Goal: Task Accomplishment & Management: Use online tool/utility

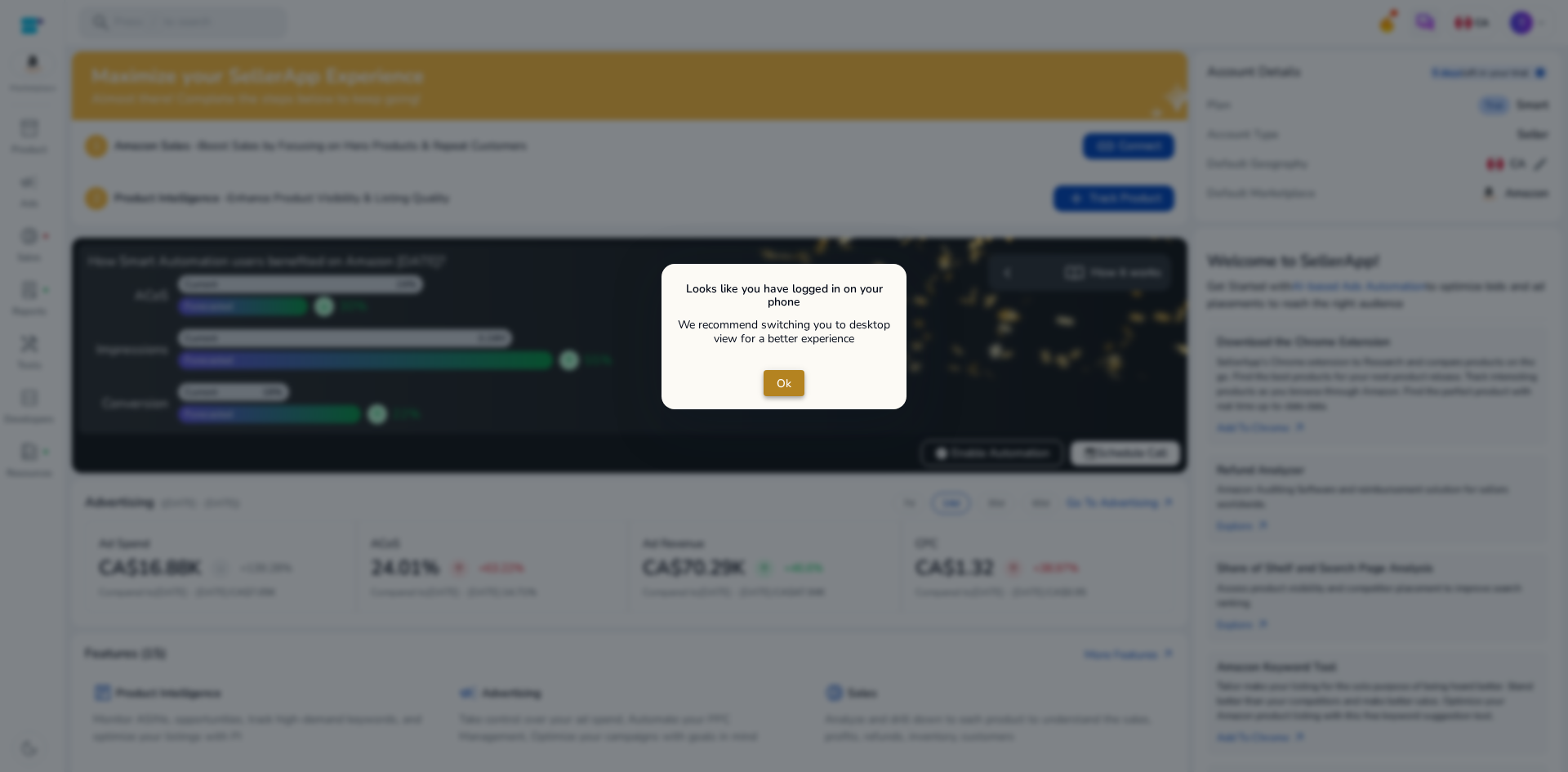
click at [781, 389] on span "Ok" at bounding box center [783, 384] width 15 height 17
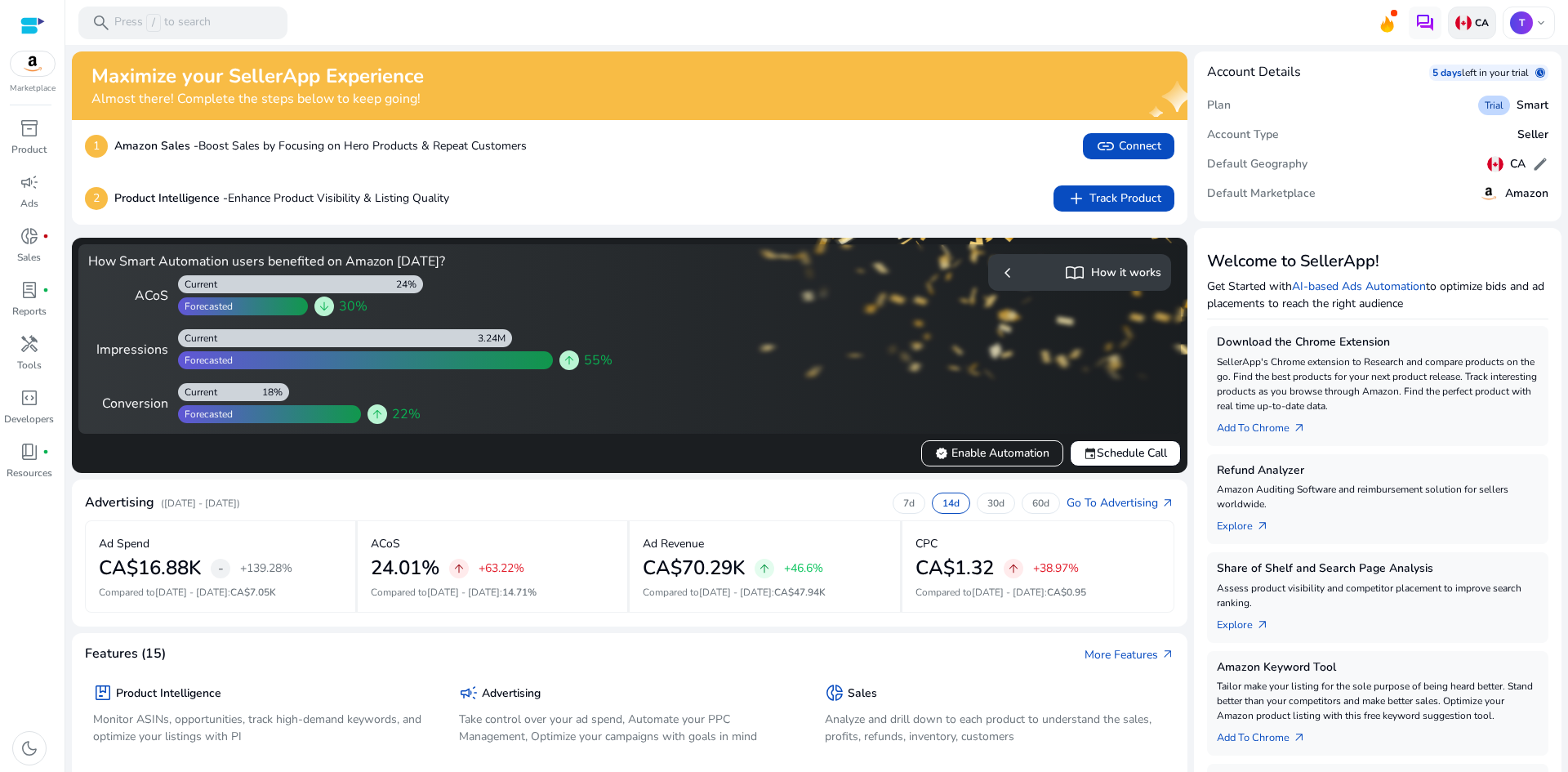
click at [1461, 24] on img at bounding box center [1463, 22] width 16 height 16
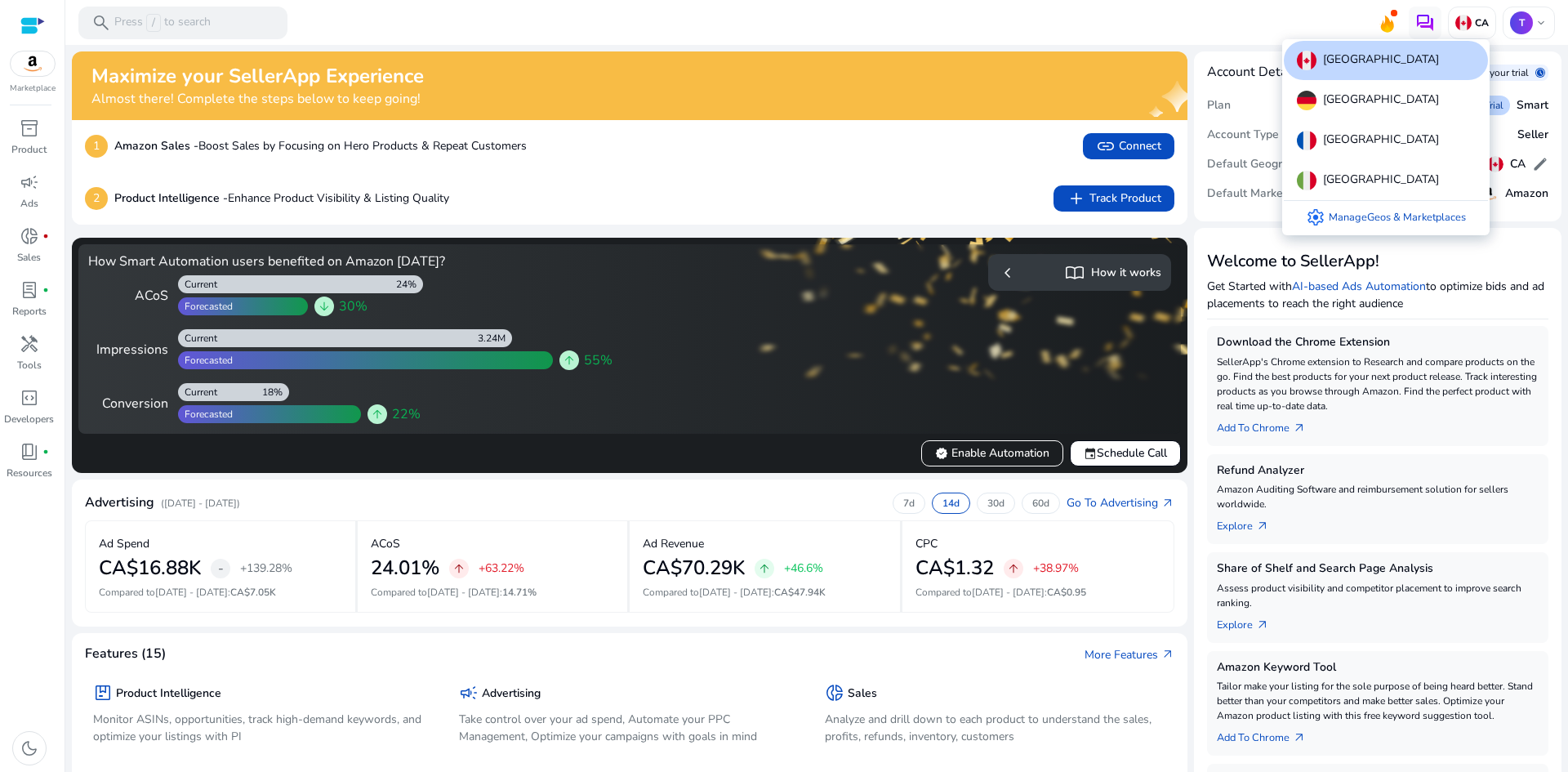
click at [1004, 20] on div at bounding box center [784, 386] width 1568 height 772
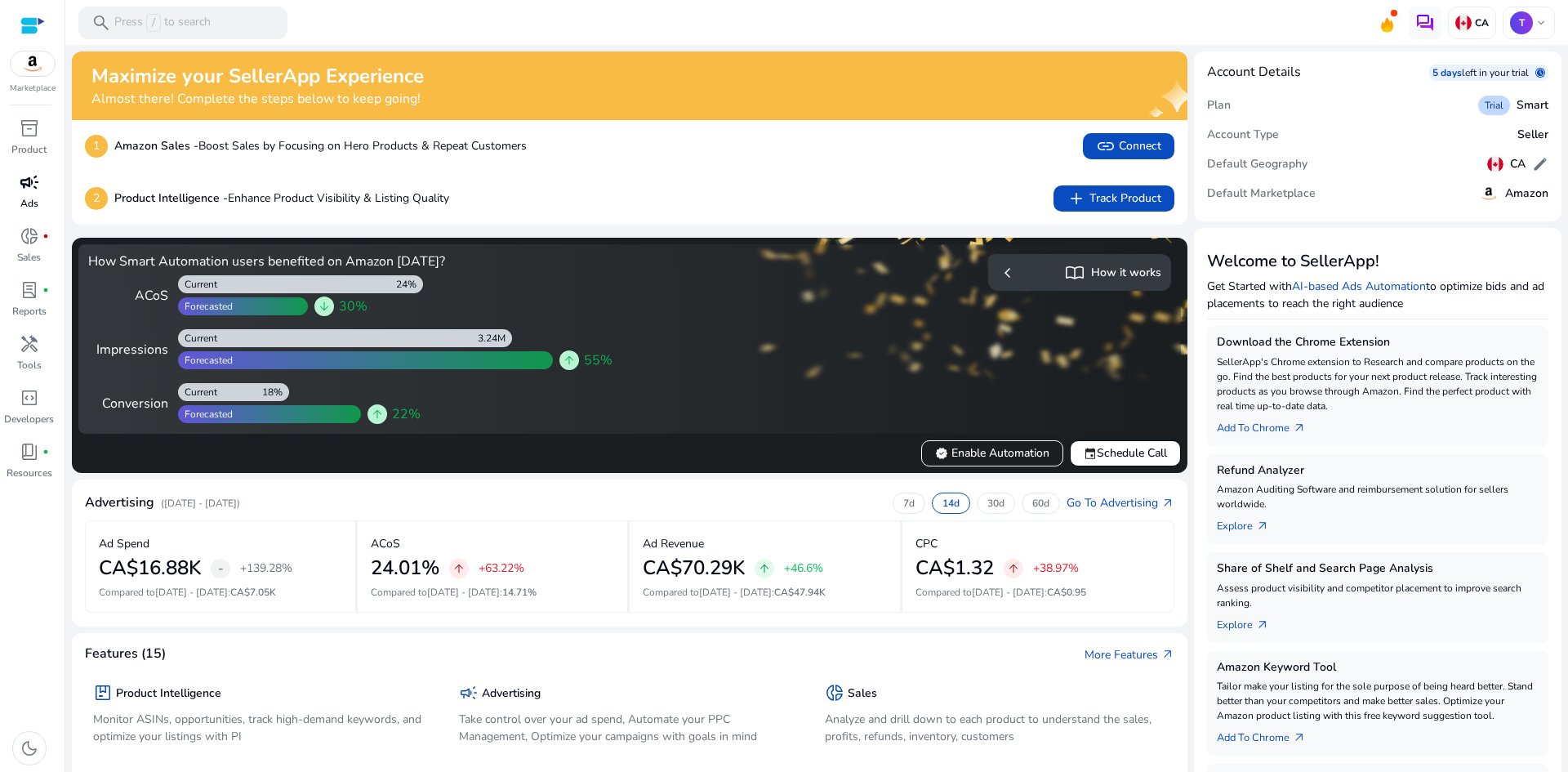
click at [28, 200] on p "Ads" at bounding box center [29, 203] width 18 height 15
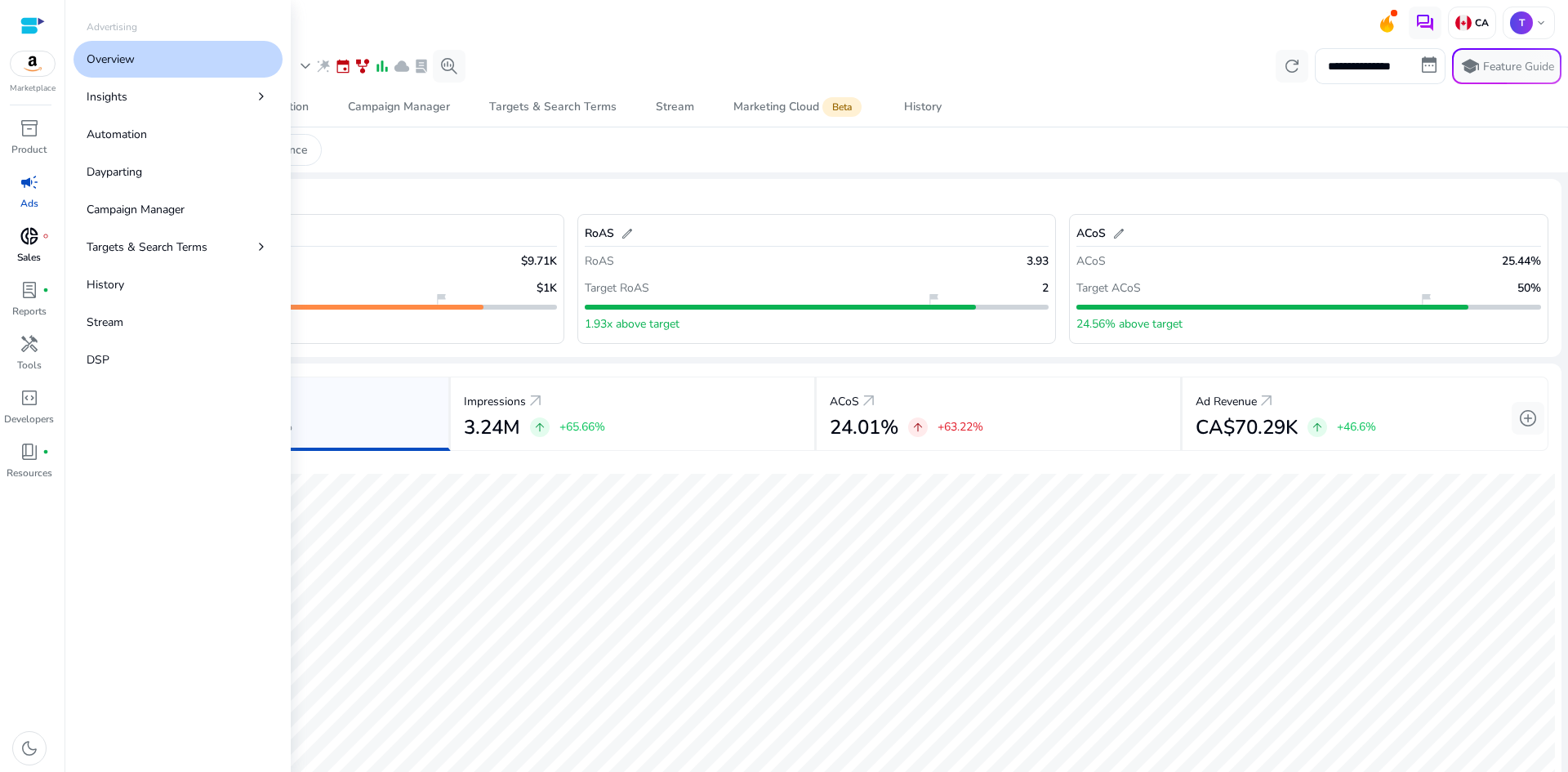
click at [24, 244] on span "donut_small" at bounding box center [29, 236] width 20 height 20
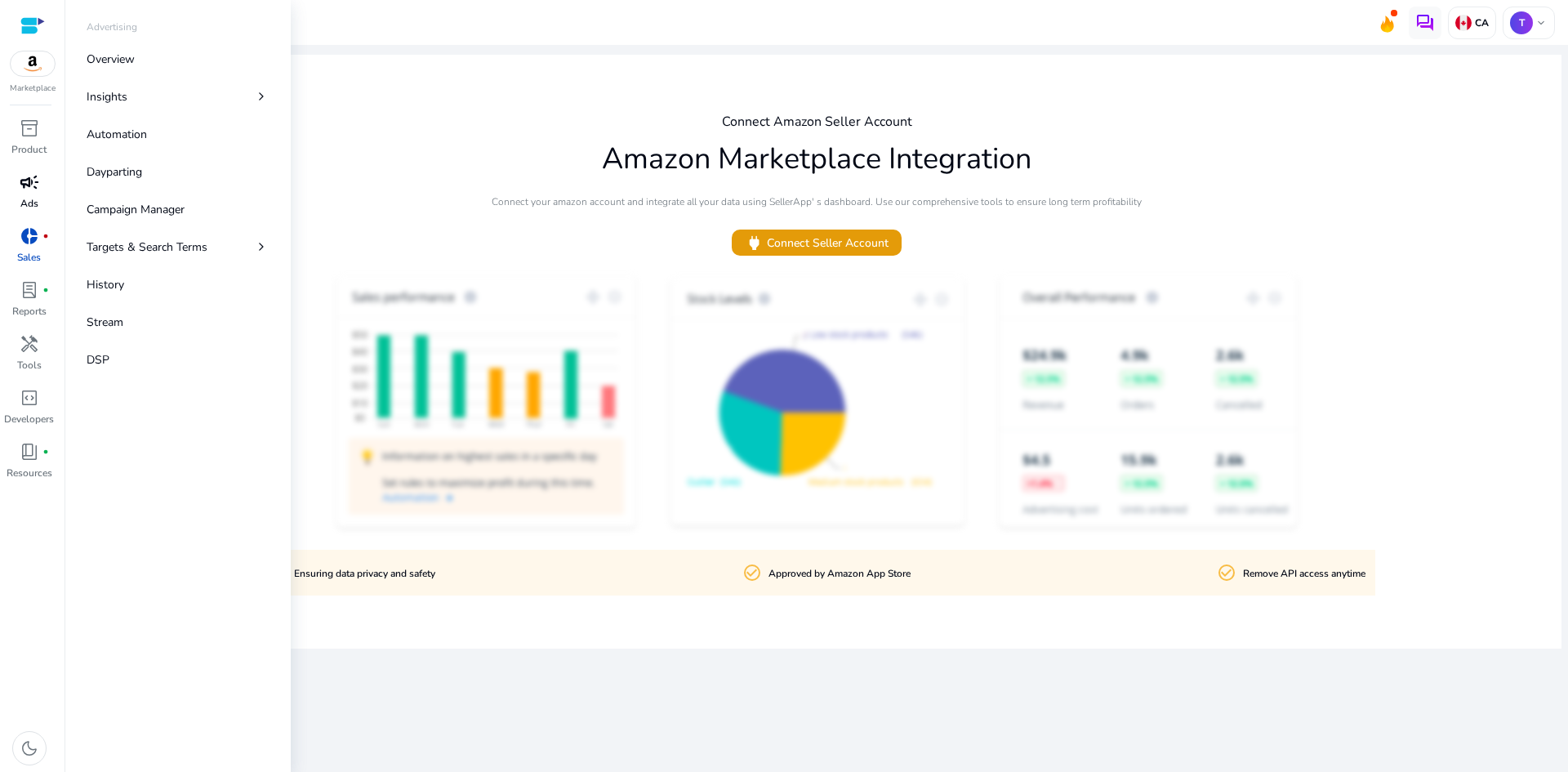
click at [28, 194] on div "campaign" at bounding box center [29, 182] width 46 height 26
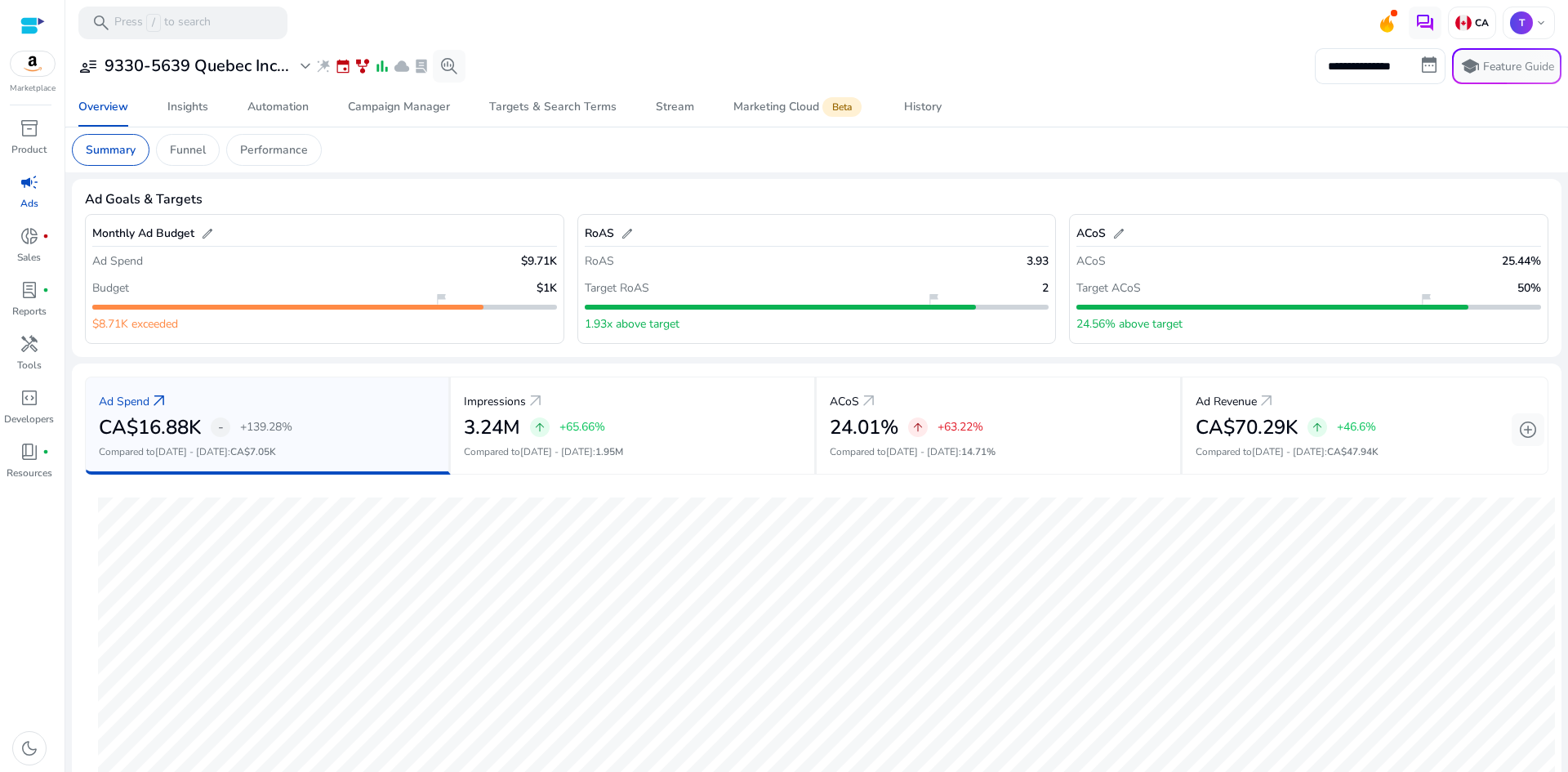
click at [21, 186] on span "campaign" at bounding box center [29, 182] width 20 height 20
click at [682, 107] on div "Stream" at bounding box center [675, 107] width 39 height 11
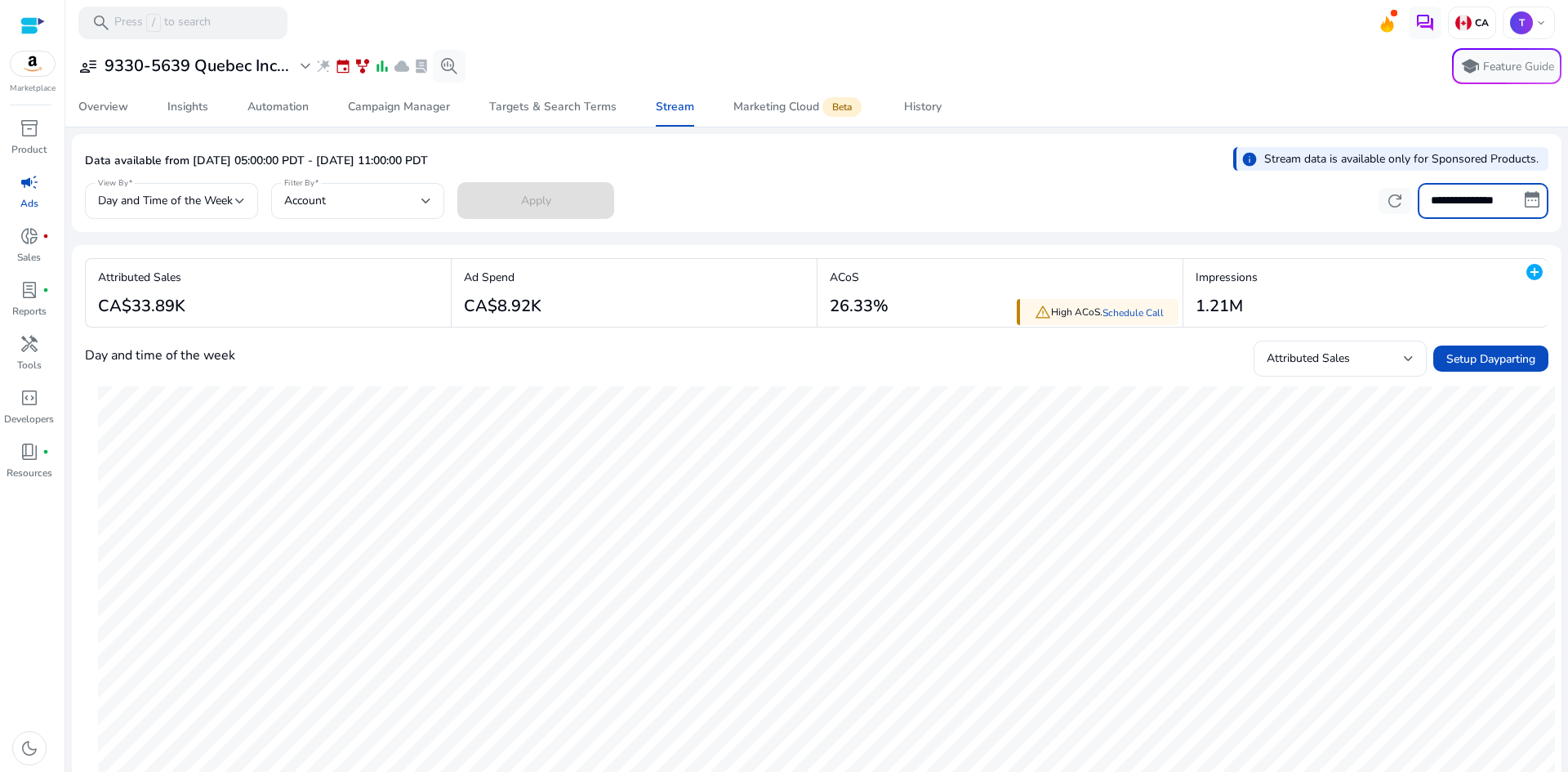
click at [1440, 199] on input "**********" at bounding box center [1483, 201] width 131 height 36
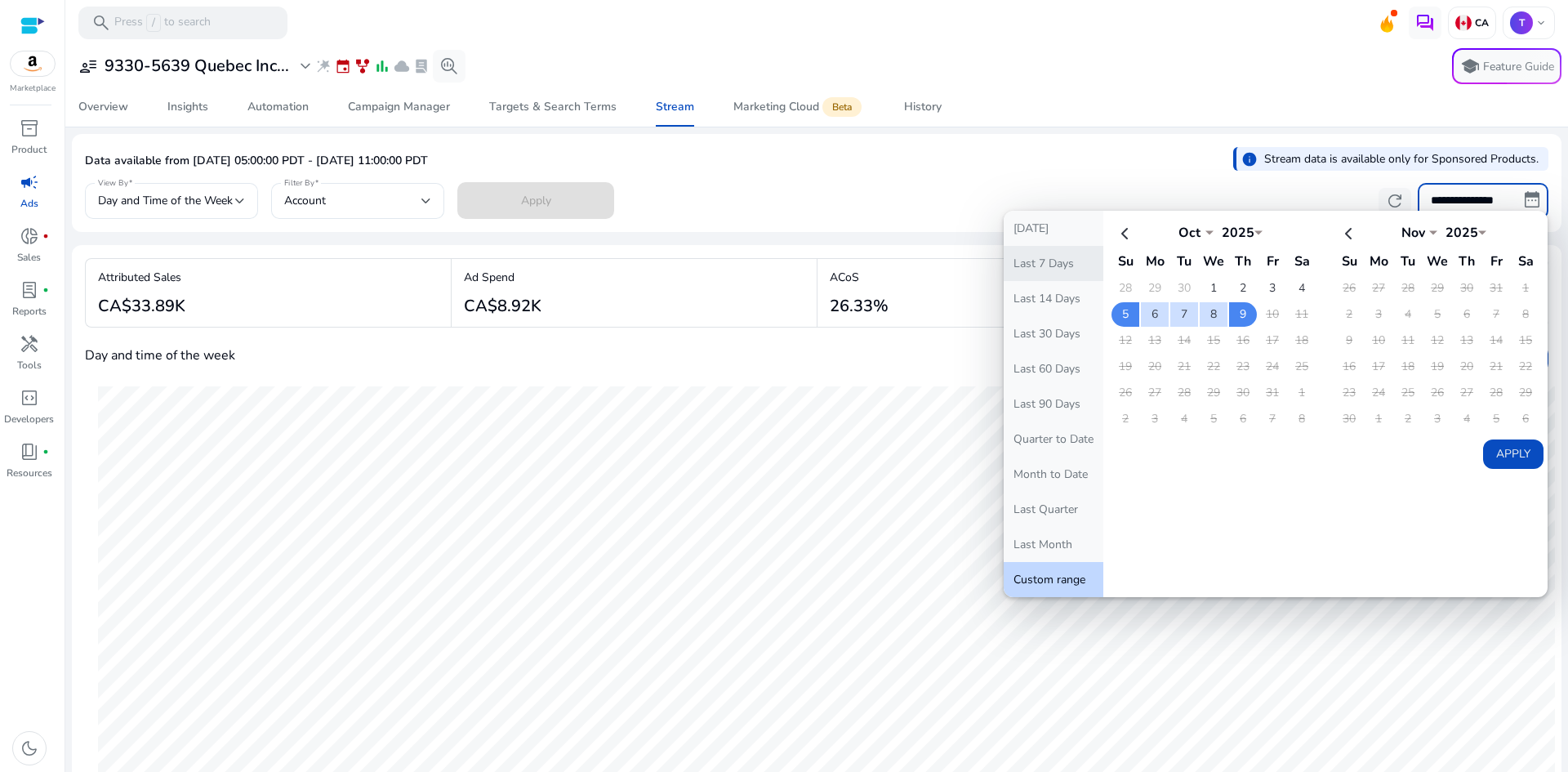
click at [1046, 262] on button "Last 7 Days" at bounding box center [1053, 263] width 100 height 35
type input "**********"
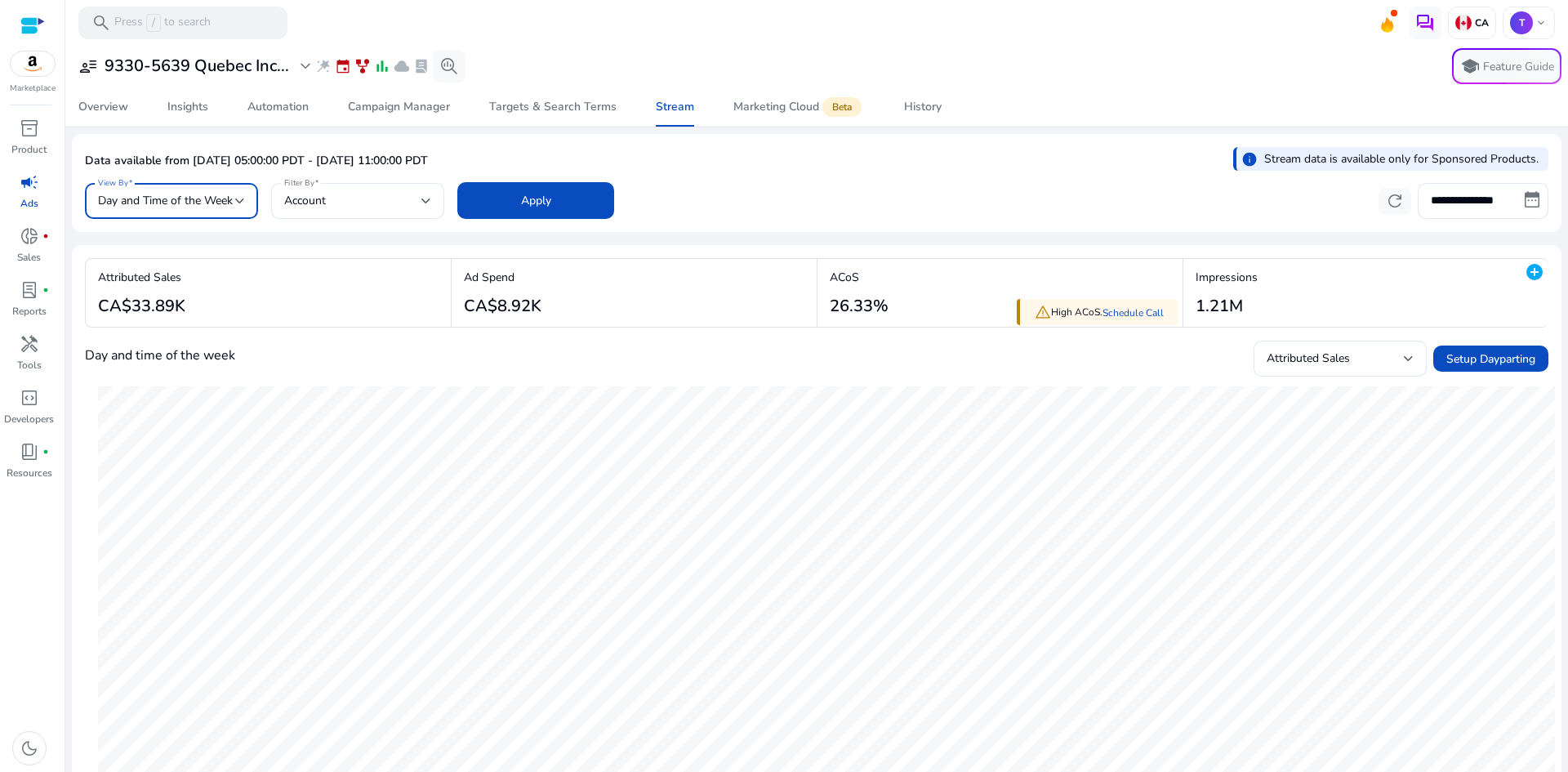
click at [223, 202] on span "Day and Time of the Week" at bounding box center [165, 201] width 135 height 15
click at [340, 201] on div at bounding box center [784, 386] width 1568 height 772
click at [340, 201] on div "Account" at bounding box center [352, 201] width 137 height 18
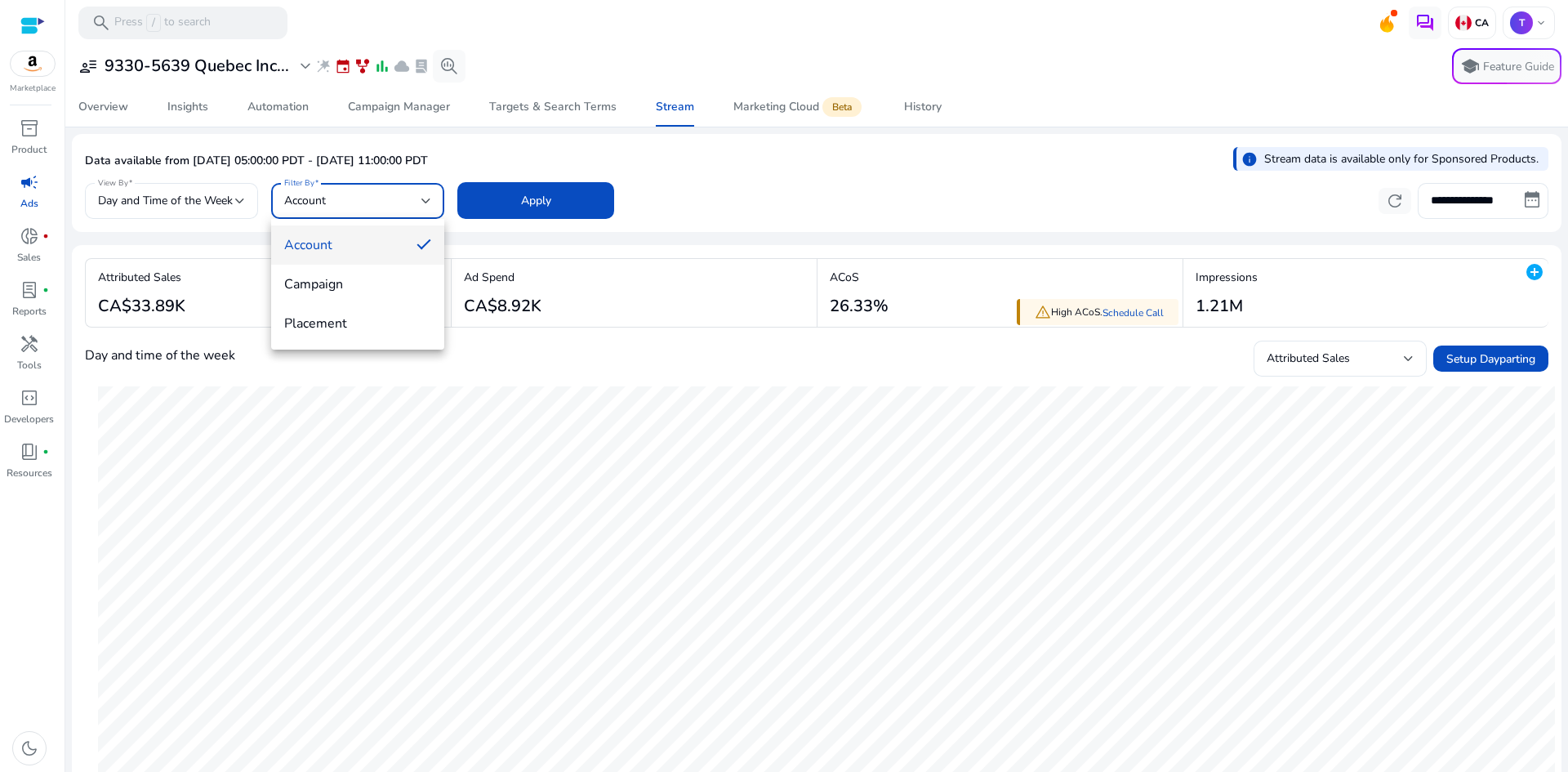
click at [809, 197] on div at bounding box center [784, 386] width 1568 height 772
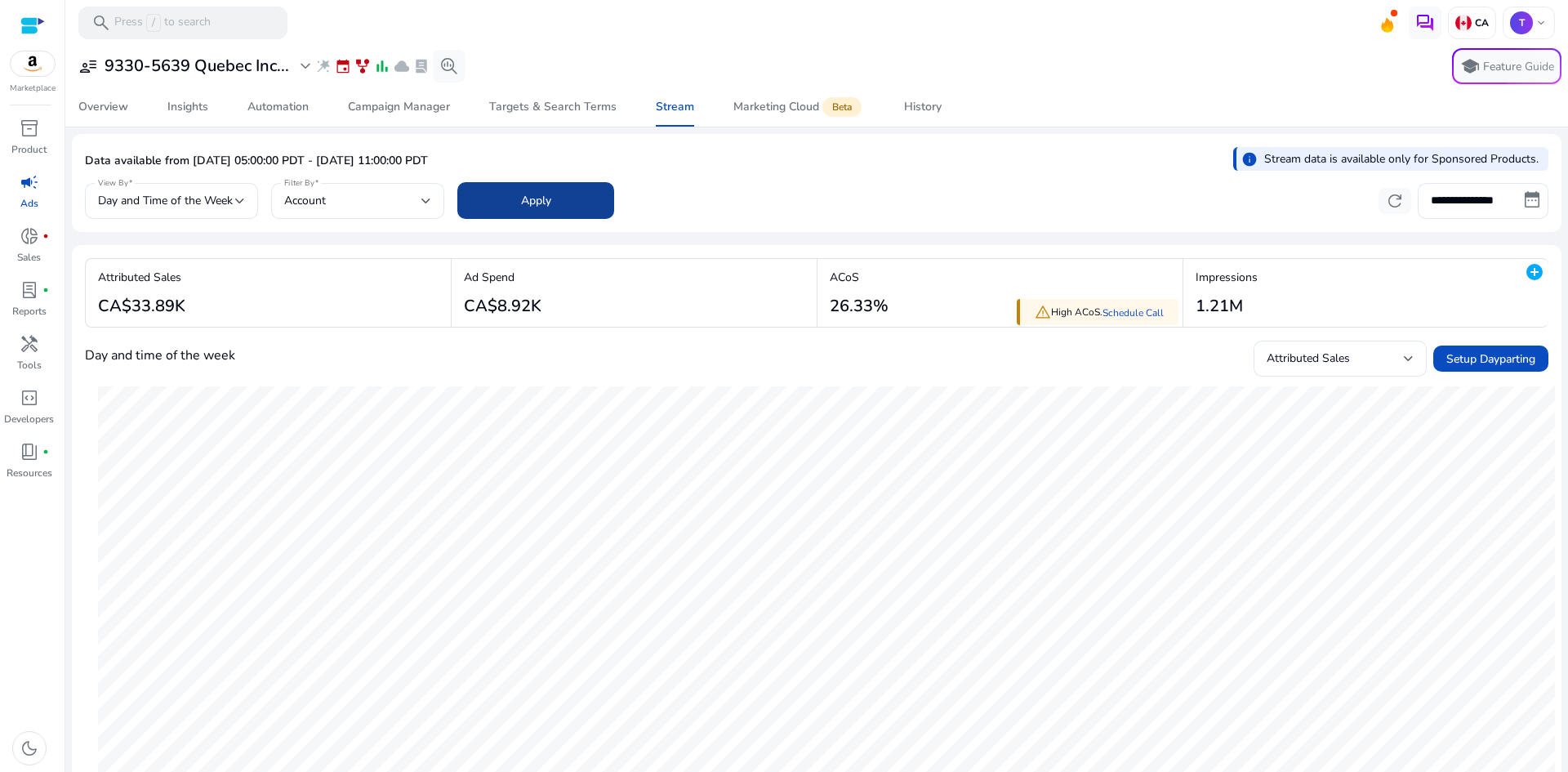
click at [547, 201] on span "Apply" at bounding box center [535, 201] width 30 height 17
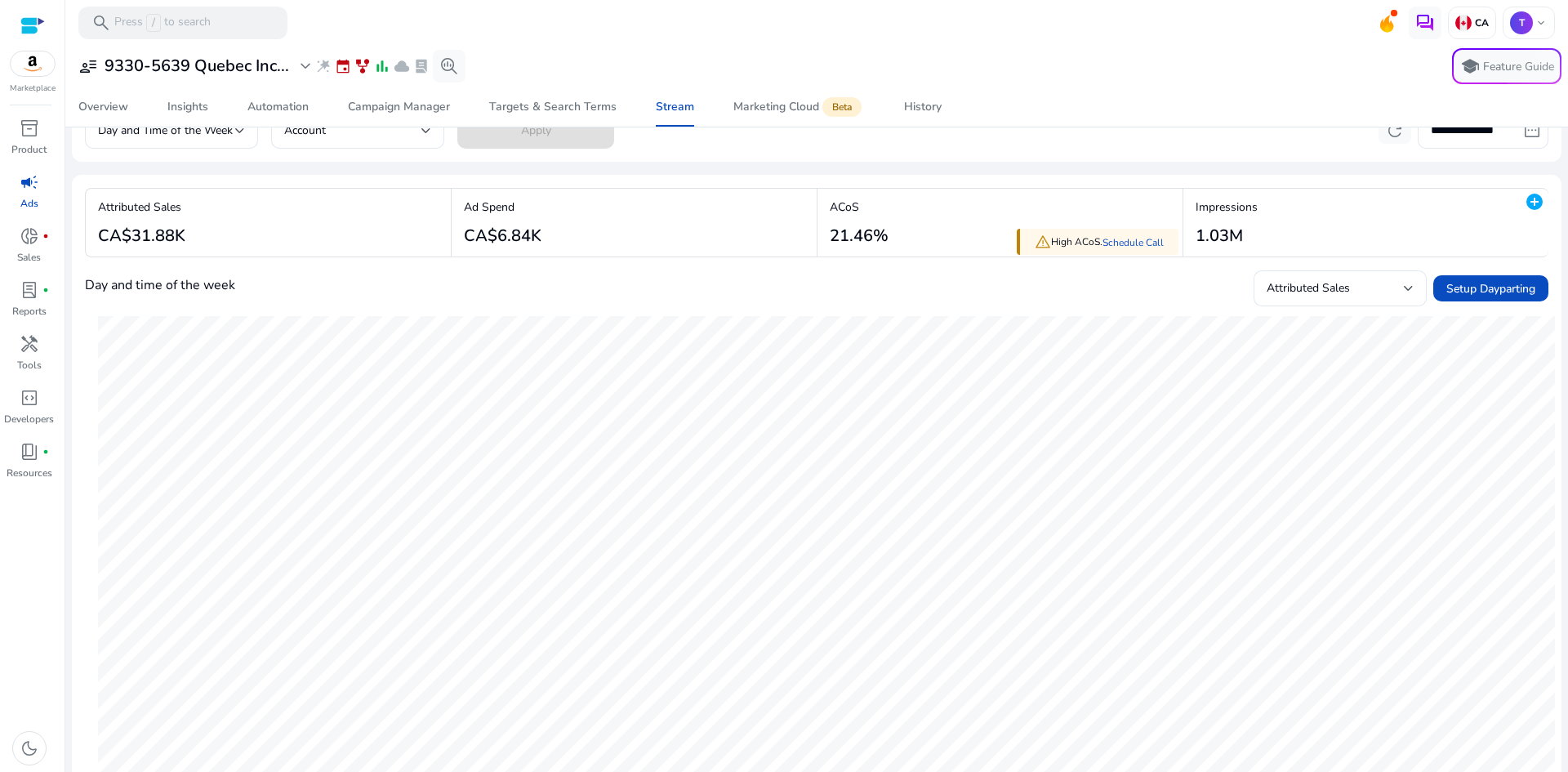
scroll to position [82, 0]
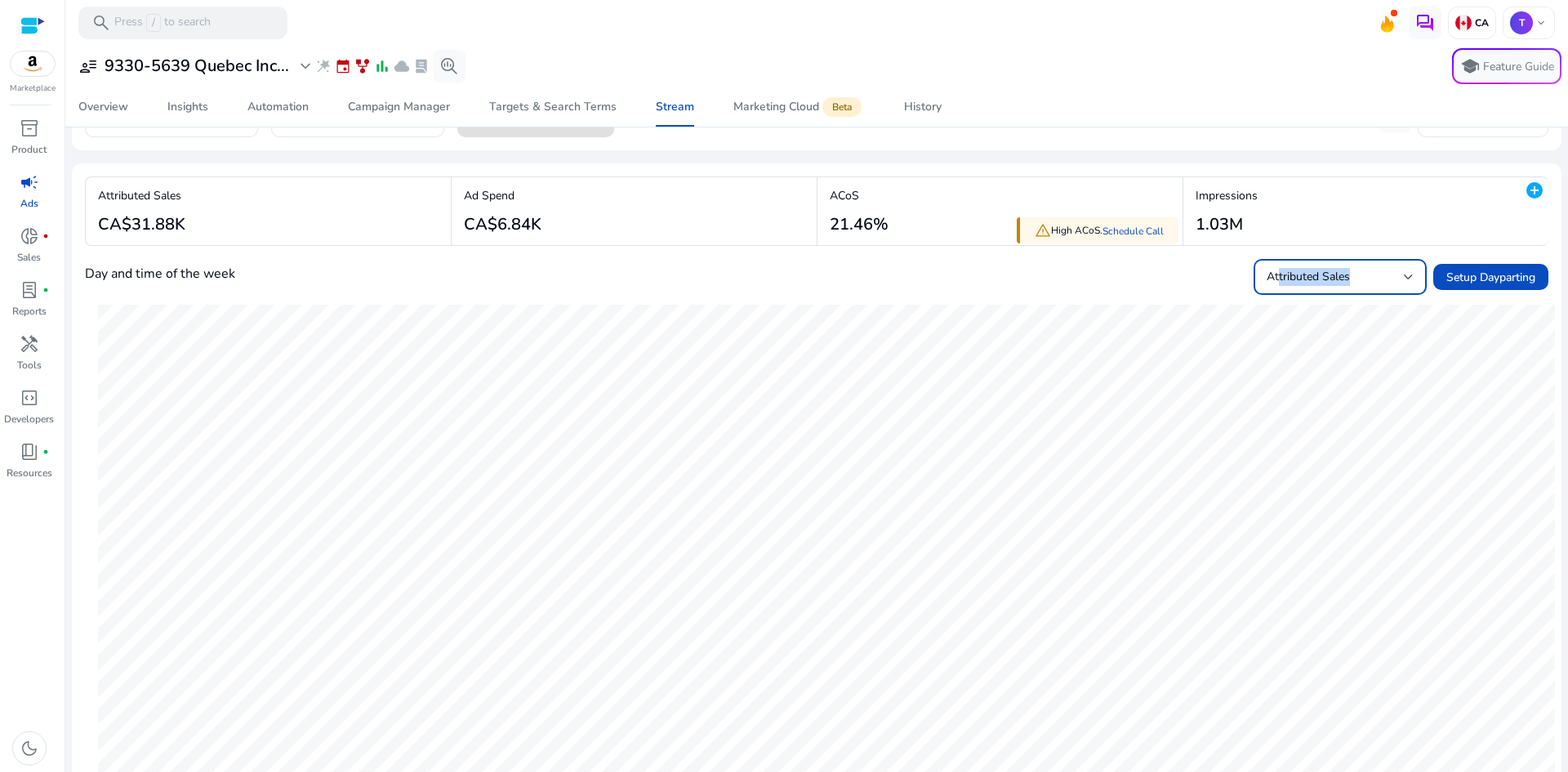
click at [1272, 287] on div "Attributed Sales" at bounding box center [1340, 277] width 147 height 36
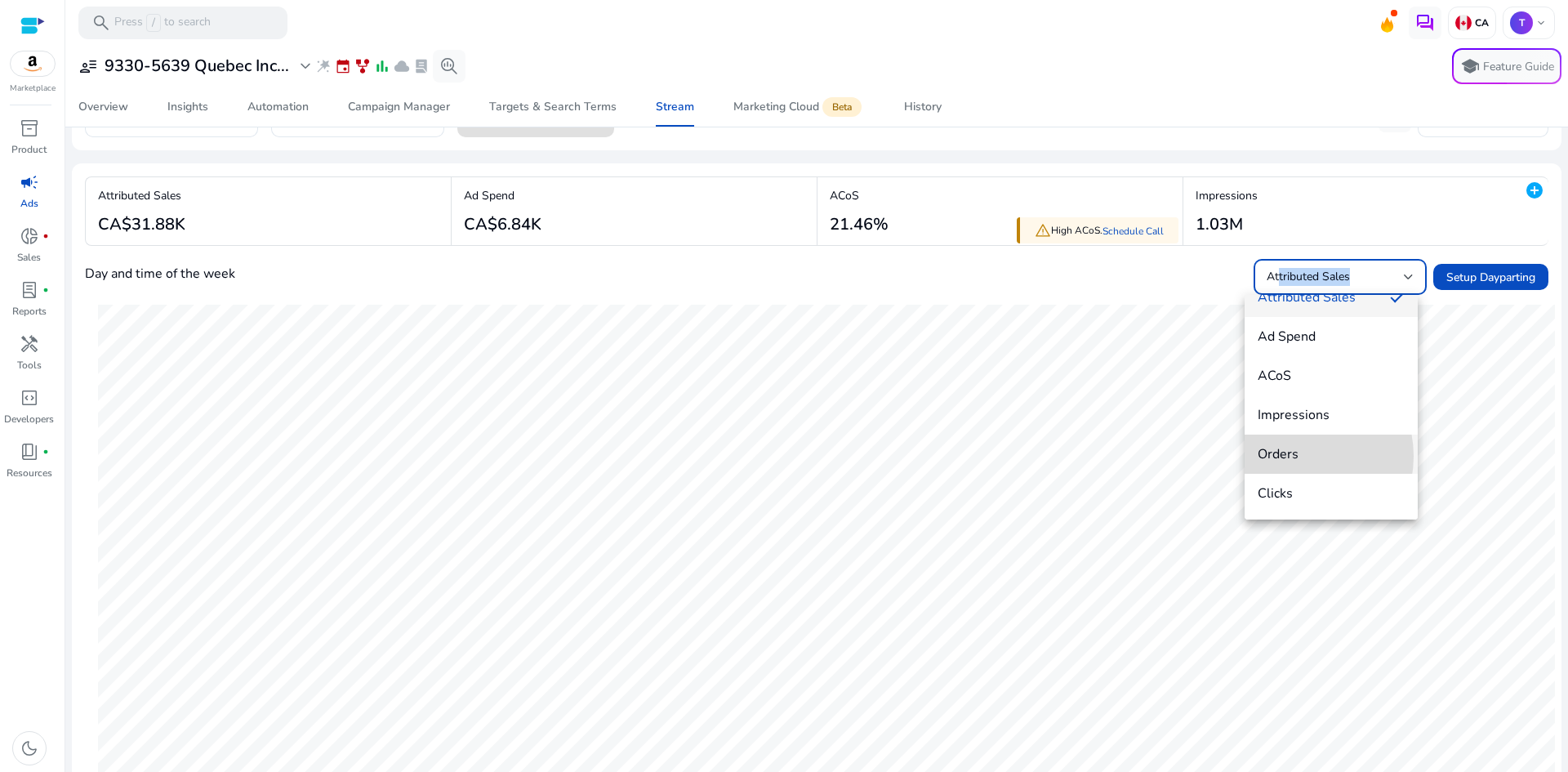
click at [1291, 456] on span "Orders" at bounding box center [1330, 454] width 147 height 18
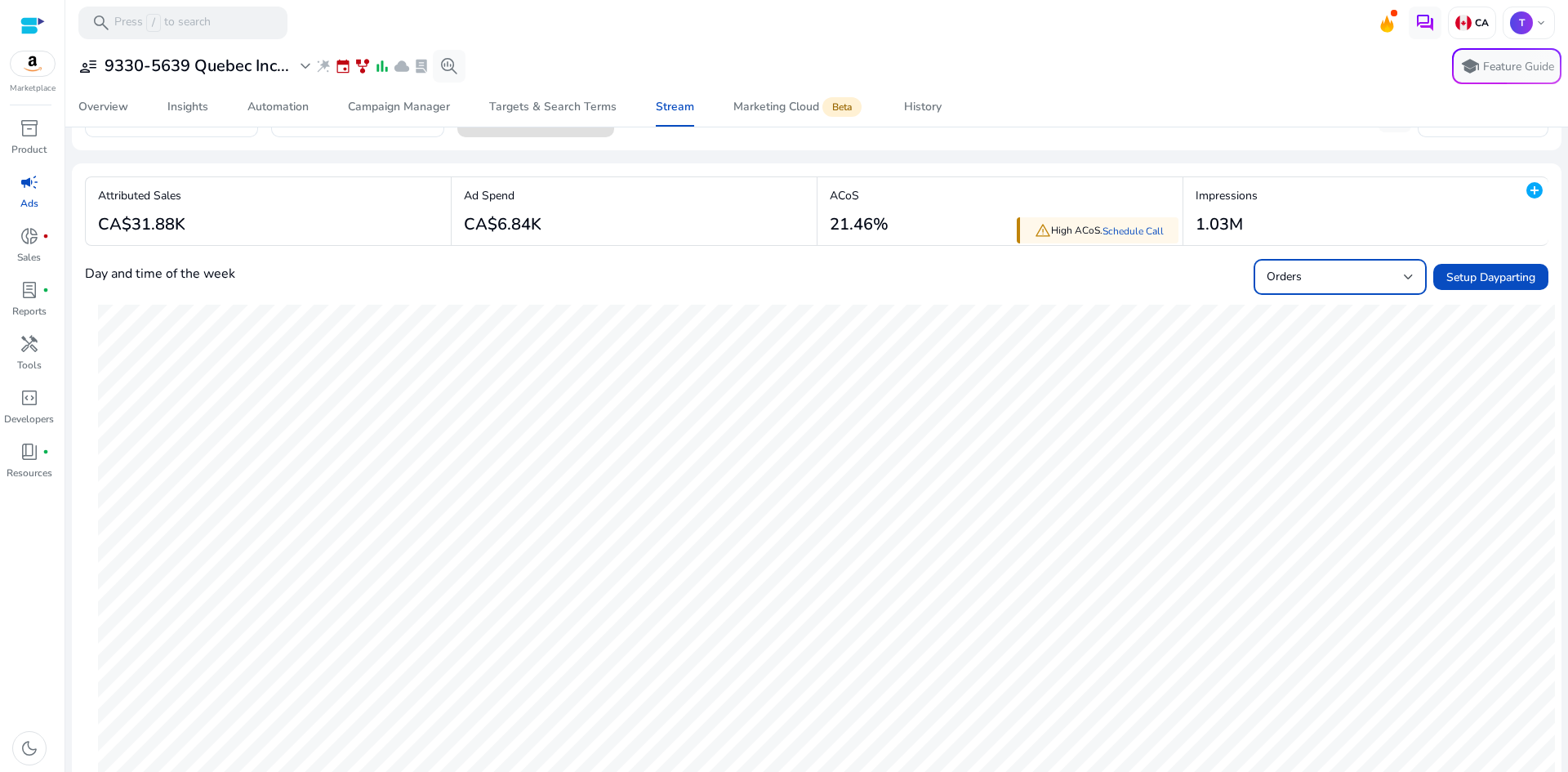
click at [1153, 100] on div "Overview Insights Automation Campaign Manager Targets & Search Terms Stream Mar…" at bounding box center [816, 108] width 1516 height 40
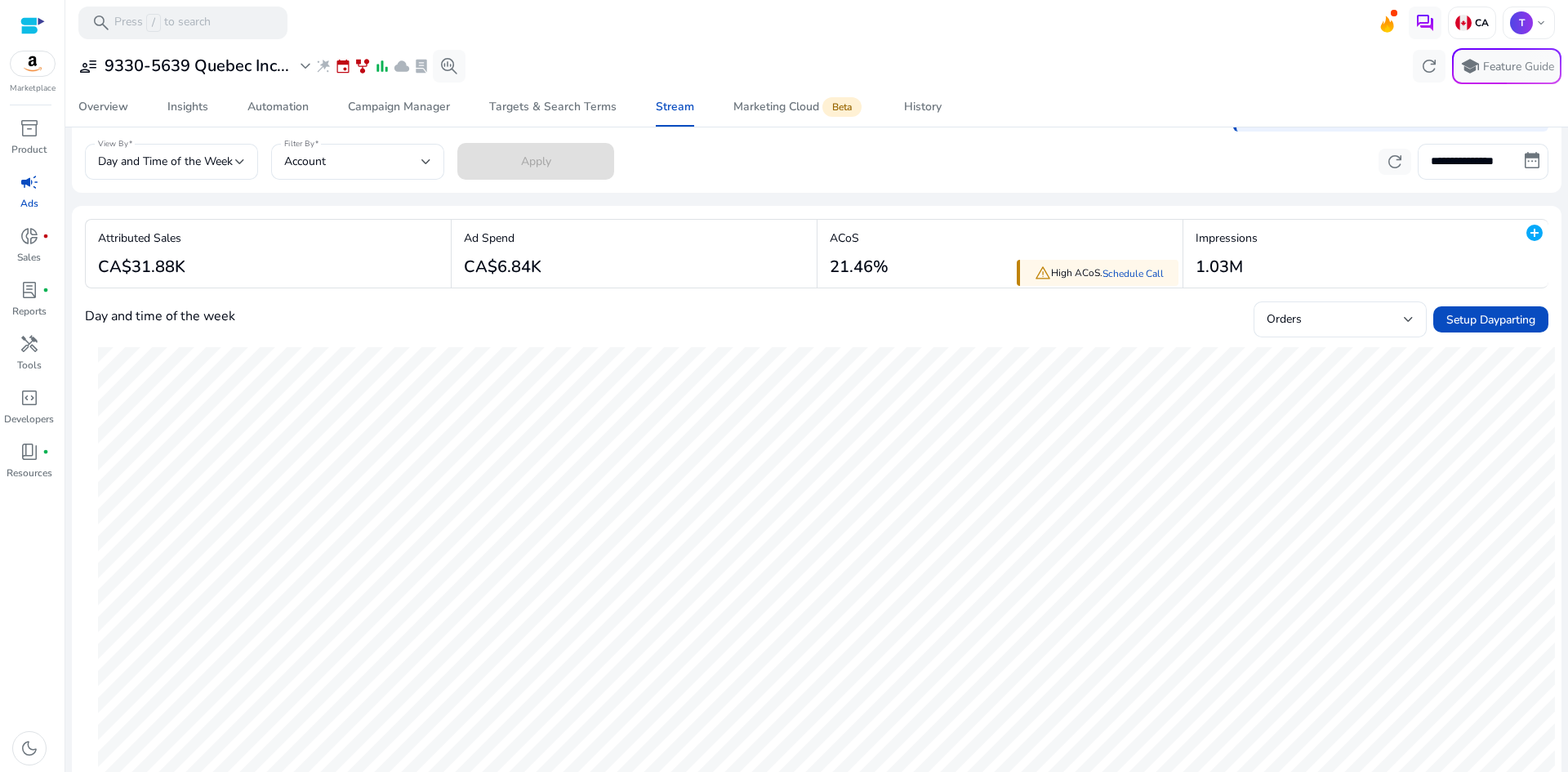
scroll to position [0, 0]
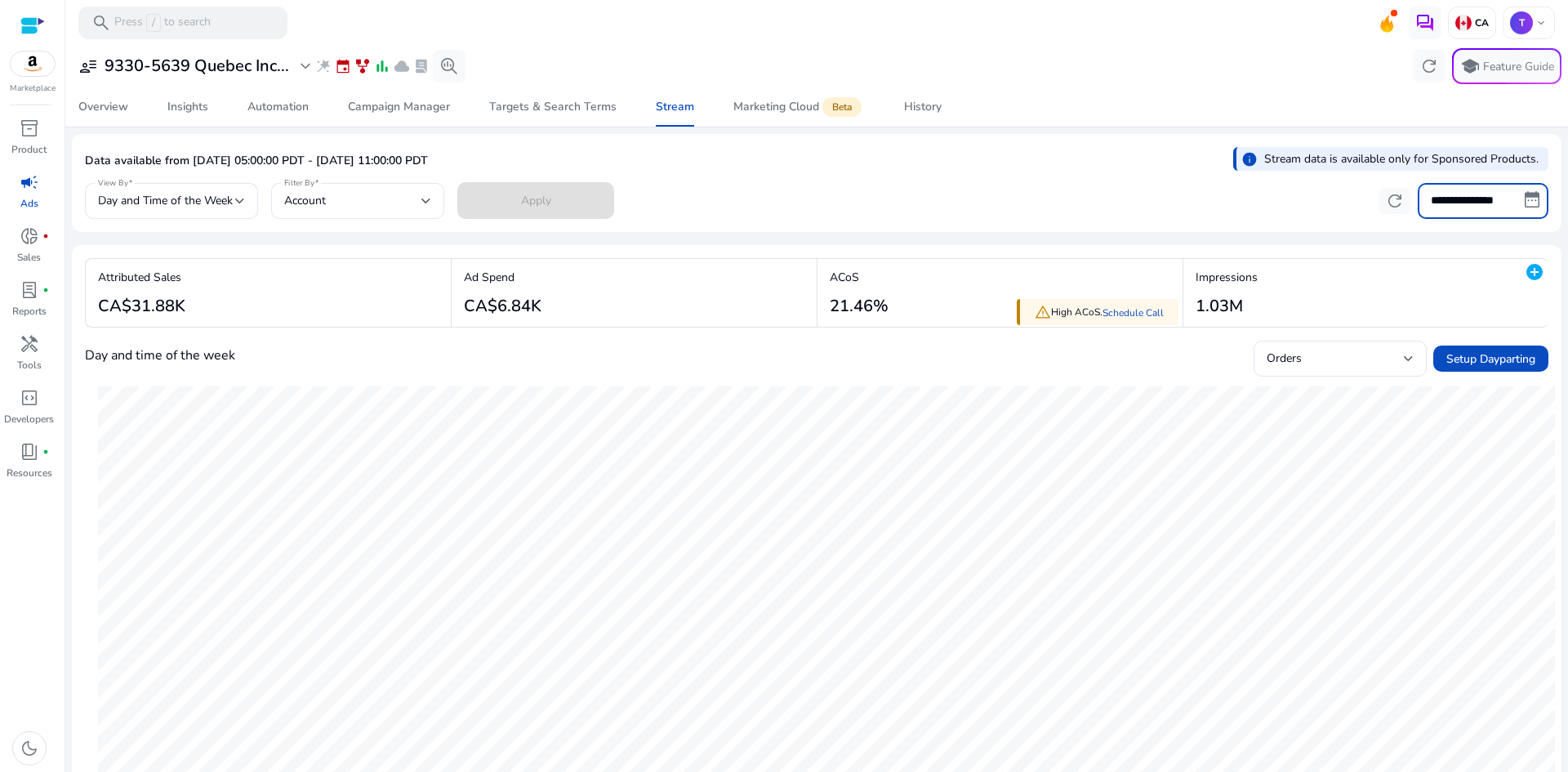
click at [1451, 198] on input "**********" at bounding box center [1483, 201] width 131 height 36
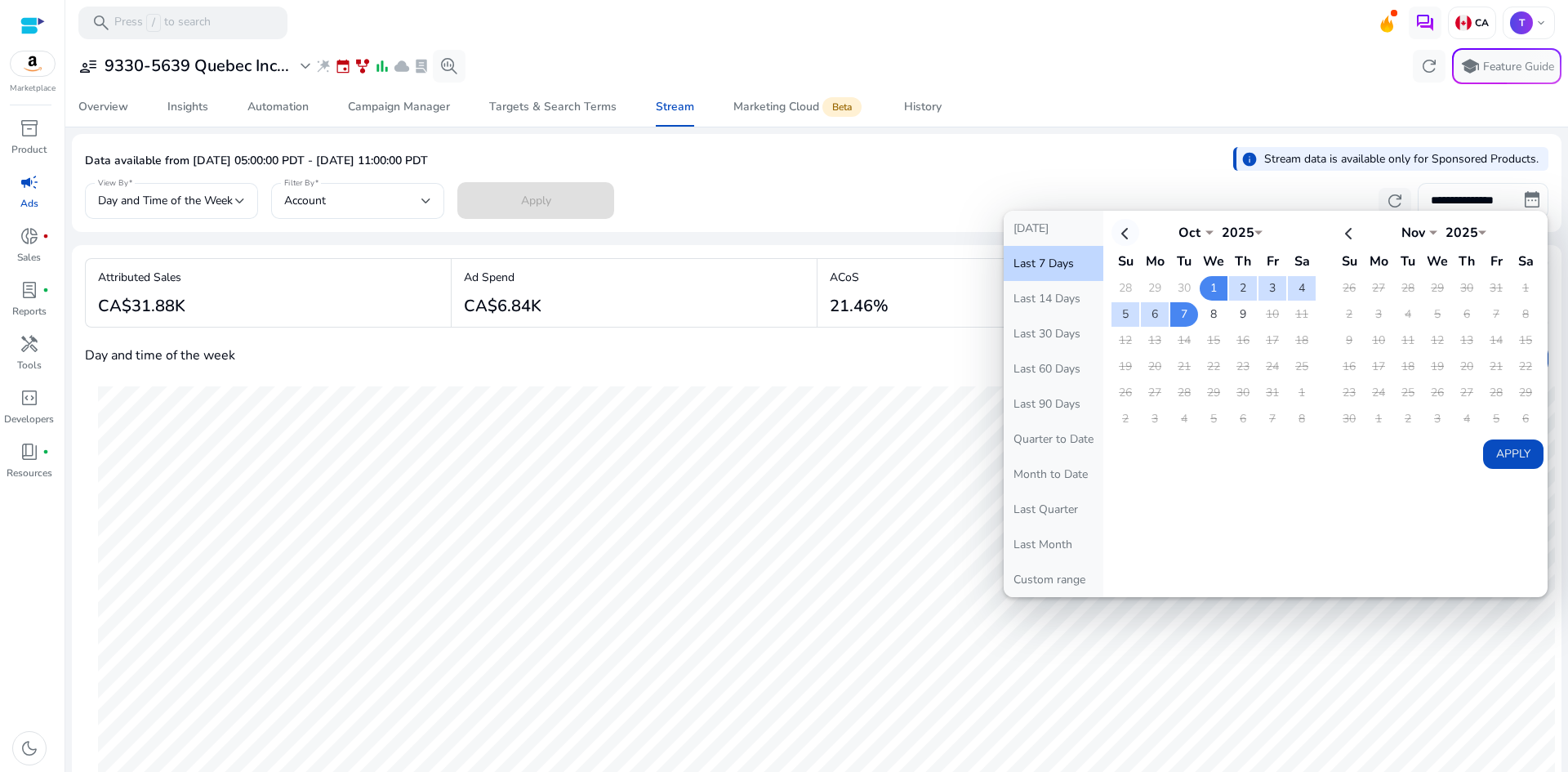
click at [1118, 231] on th at bounding box center [1126, 232] width 28 height 27
select select "*"
click at [1234, 368] on td "25" at bounding box center [1243, 367] width 28 height 24
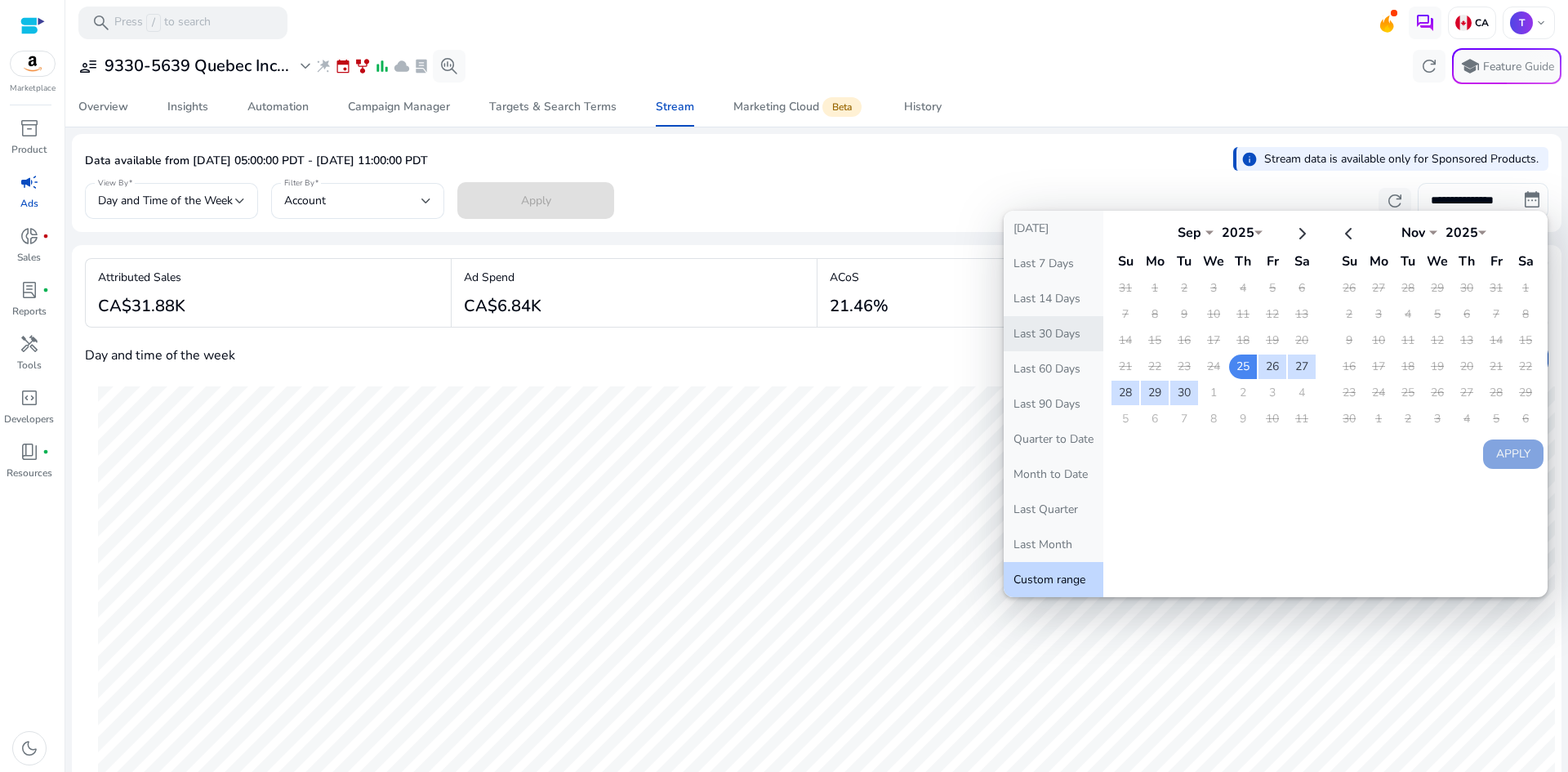
click at [1036, 334] on button "Last 30 Days" at bounding box center [1053, 333] width 100 height 35
type input "**********"
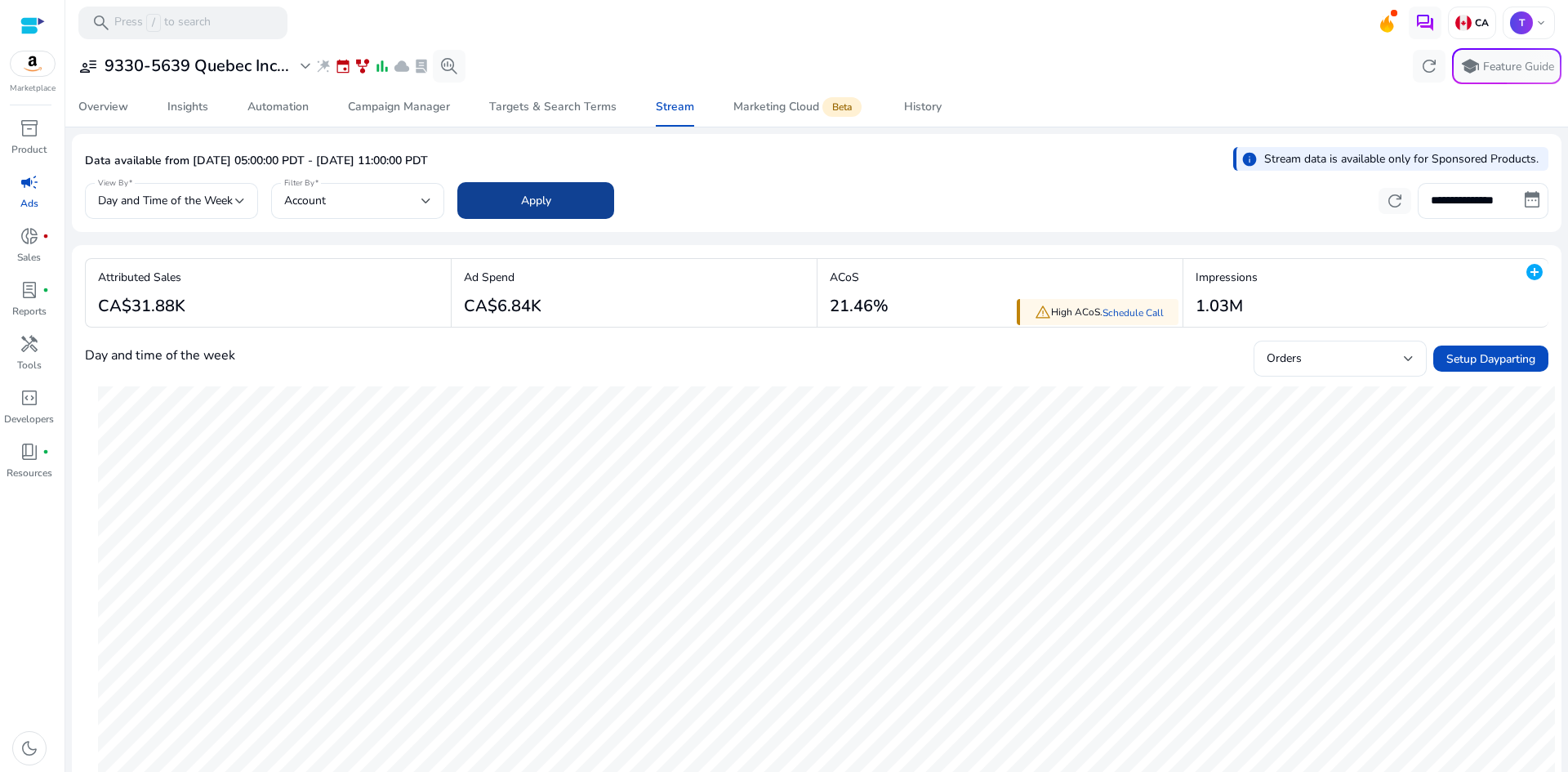
click at [574, 195] on span at bounding box center [535, 201] width 157 height 40
click at [1314, 351] on span "Attributed Sales" at bounding box center [1308, 358] width 83 height 15
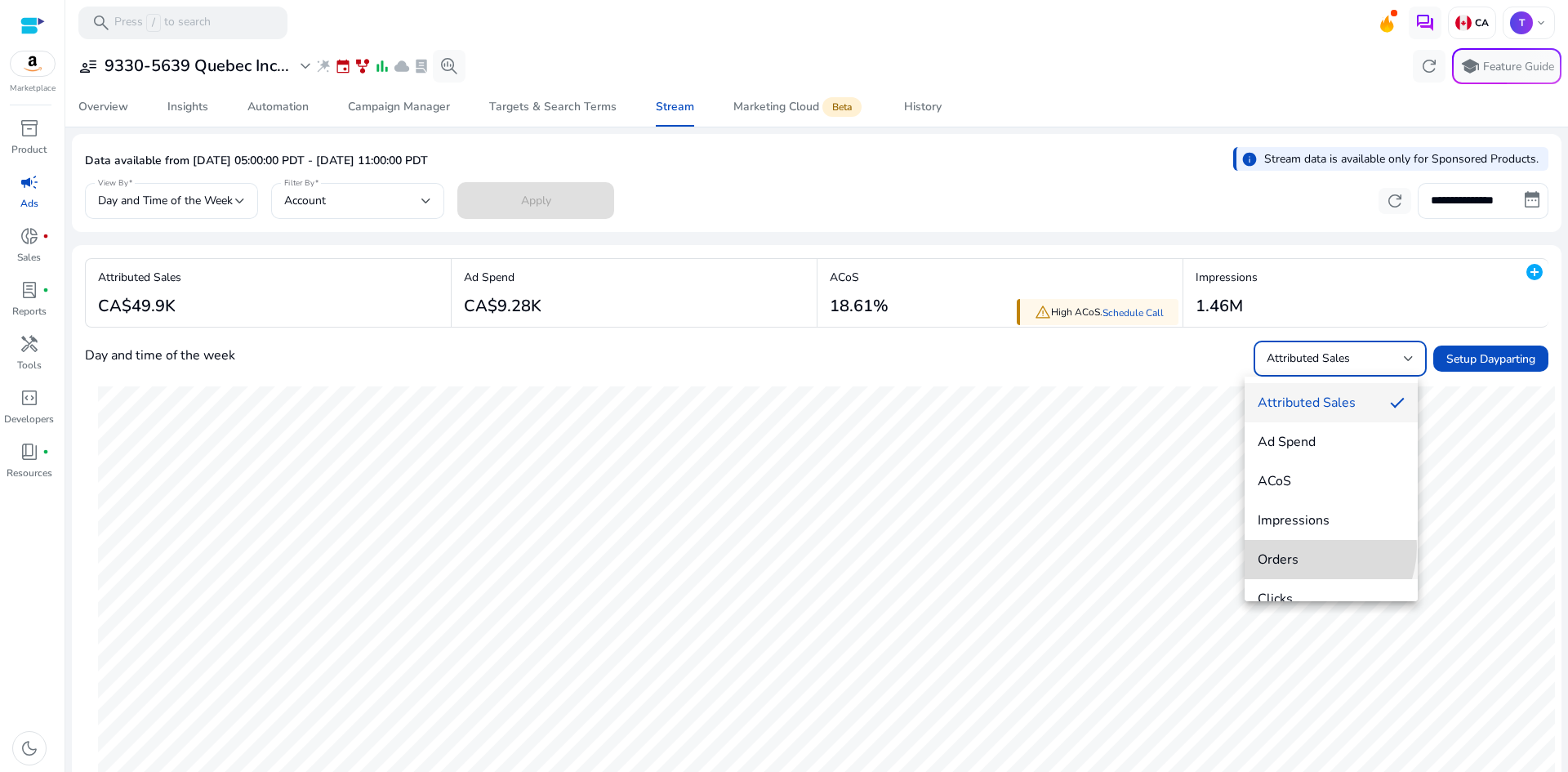
click at [1304, 547] on mat-option "Orders" at bounding box center [1330, 559] width 173 height 40
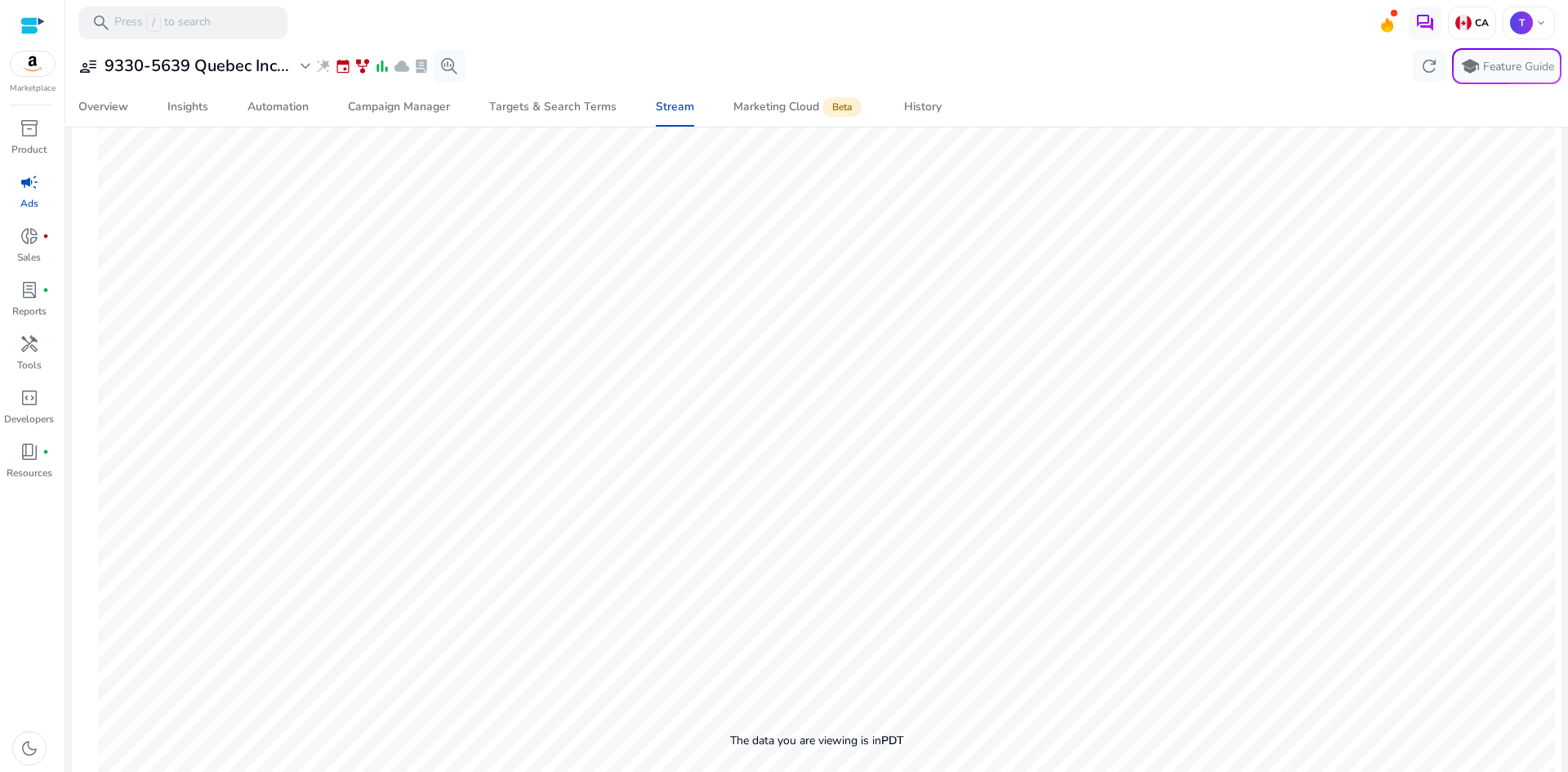
scroll to position [327, 0]
